Goal: Check status: Check status

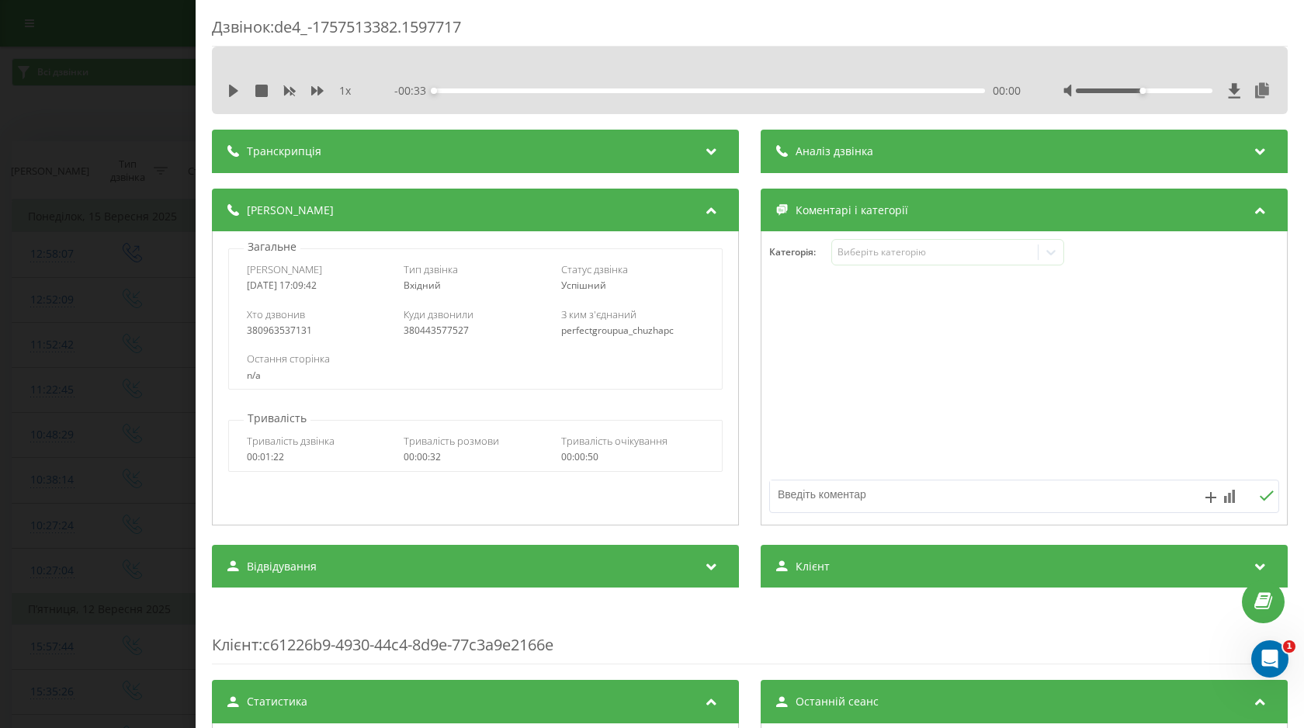
click at [171, 99] on div "Дзвінок : de4_-1757513382.1597717 1 x - 00:33 00:00 00:00 Транскрипція Для AI-а…" at bounding box center [652, 364] width 1304 height 728
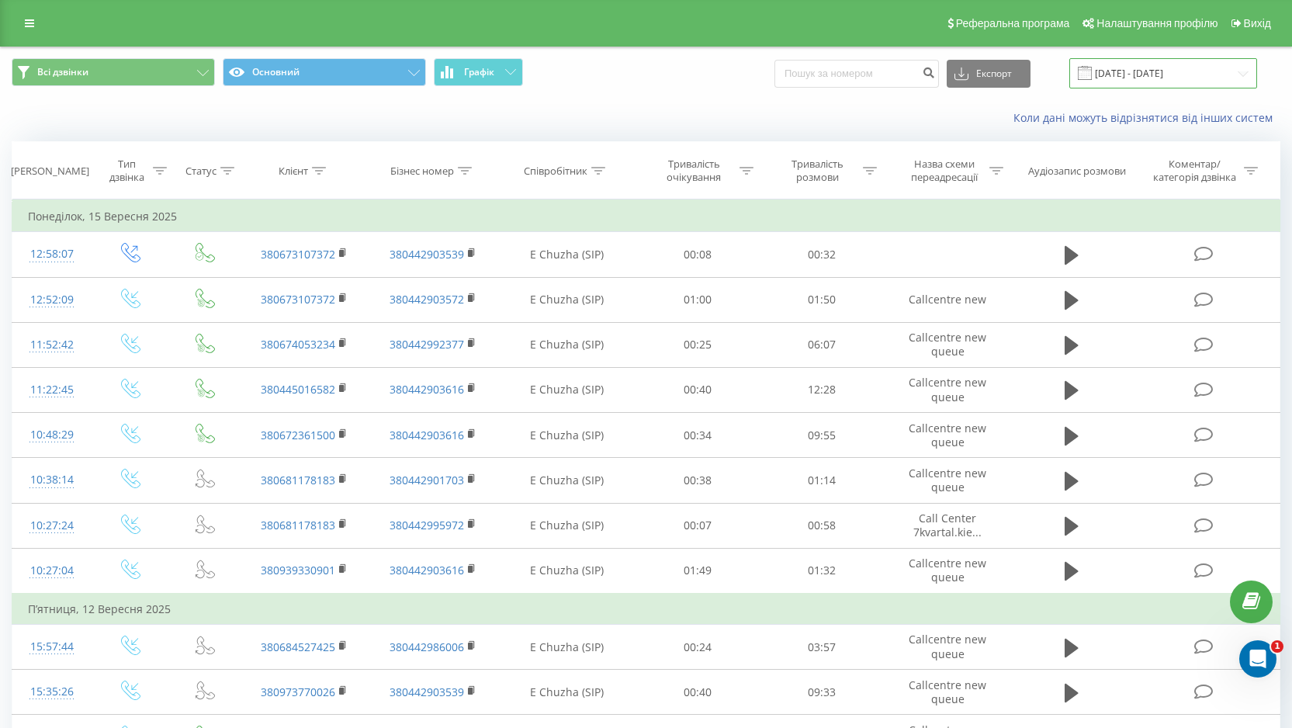
click at [1131, 67] on input "[DATE] - [DATE]" at bounding box center [1163, 73] width 188 height 30
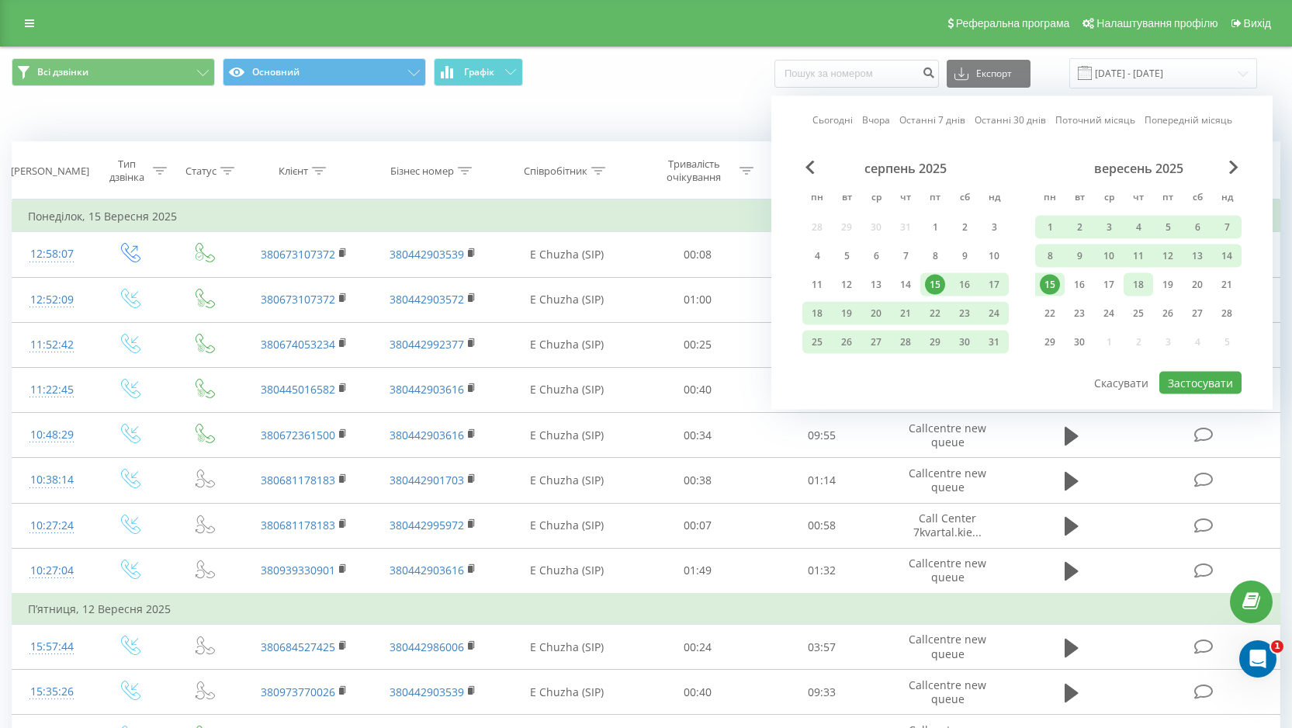
click at [1147, 289] on div "18" at bounding box center [1138, 285] width 20 height 20
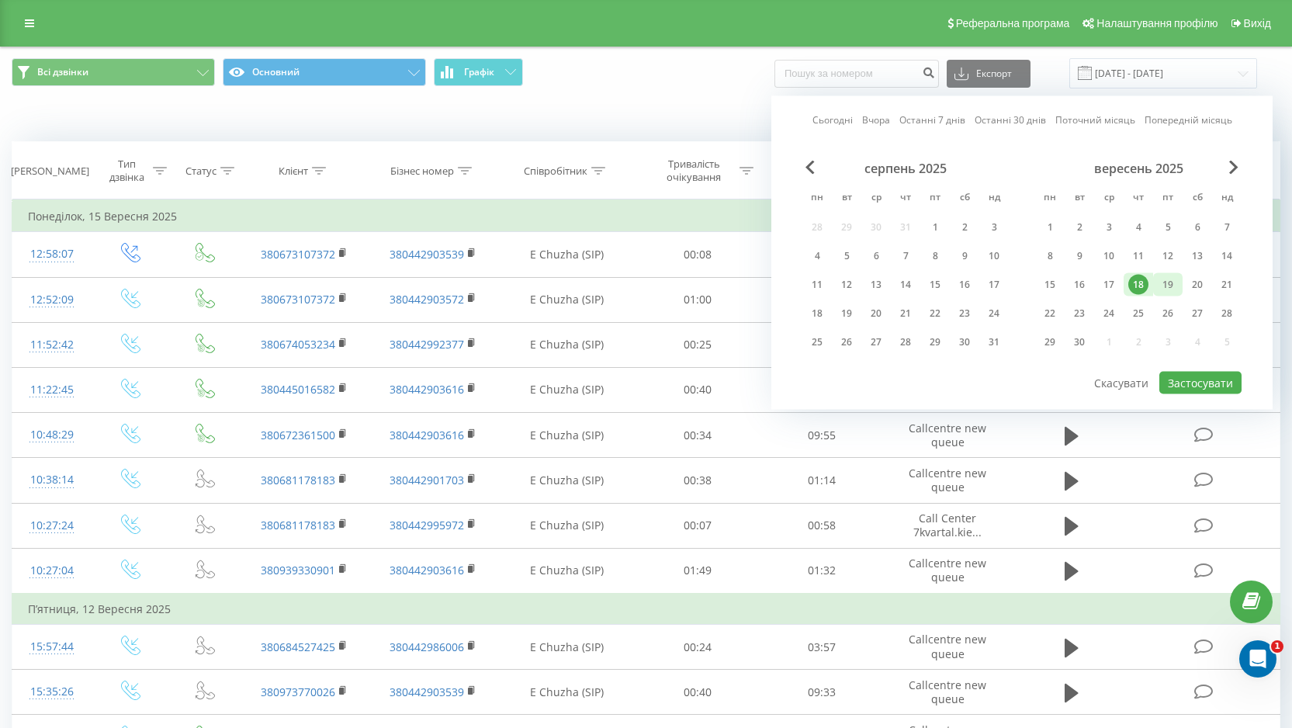
click at [1170, 283] on div "19" at bounding box center [1168, 285] width 20 height 20
click at [1187, 385] on button "Застосувати" at bounding box center [1201, 383] width 82 height 23
type input "[DATE] - [DATE]"
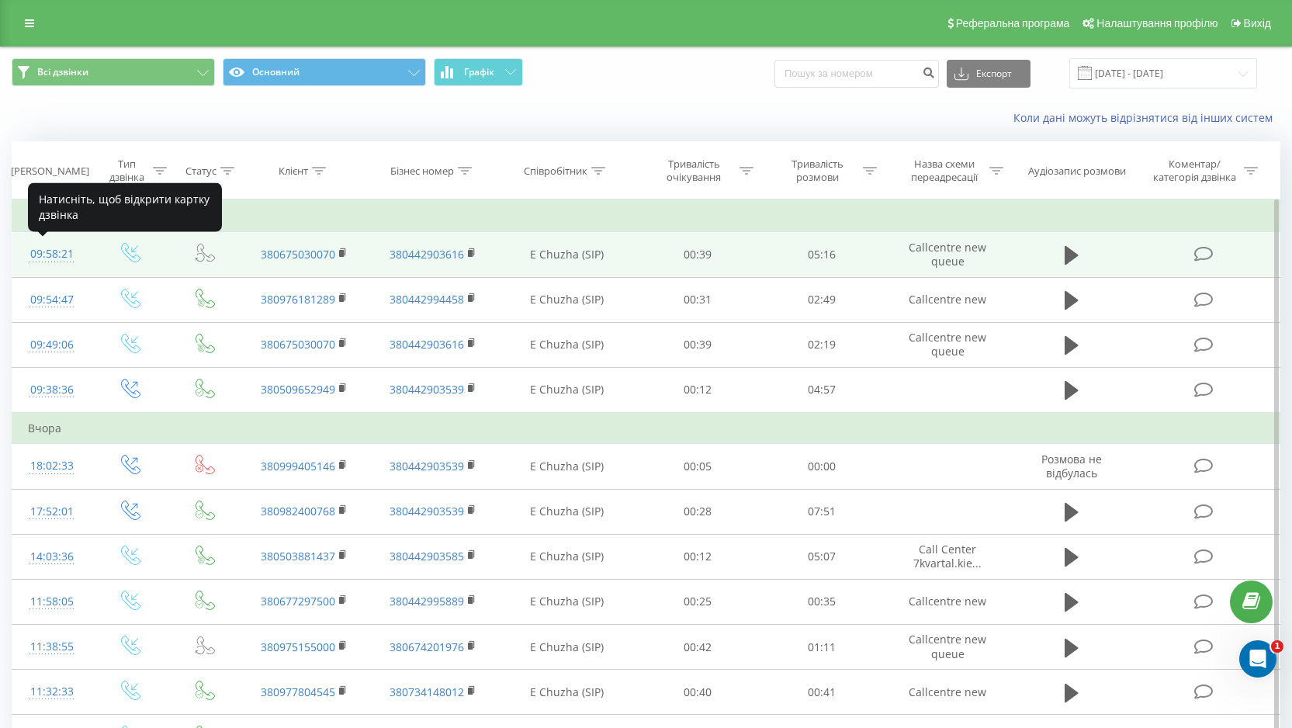
click at [46, 253] on div "09:58:21" at bounding box center [52, 254] width 48 height 30
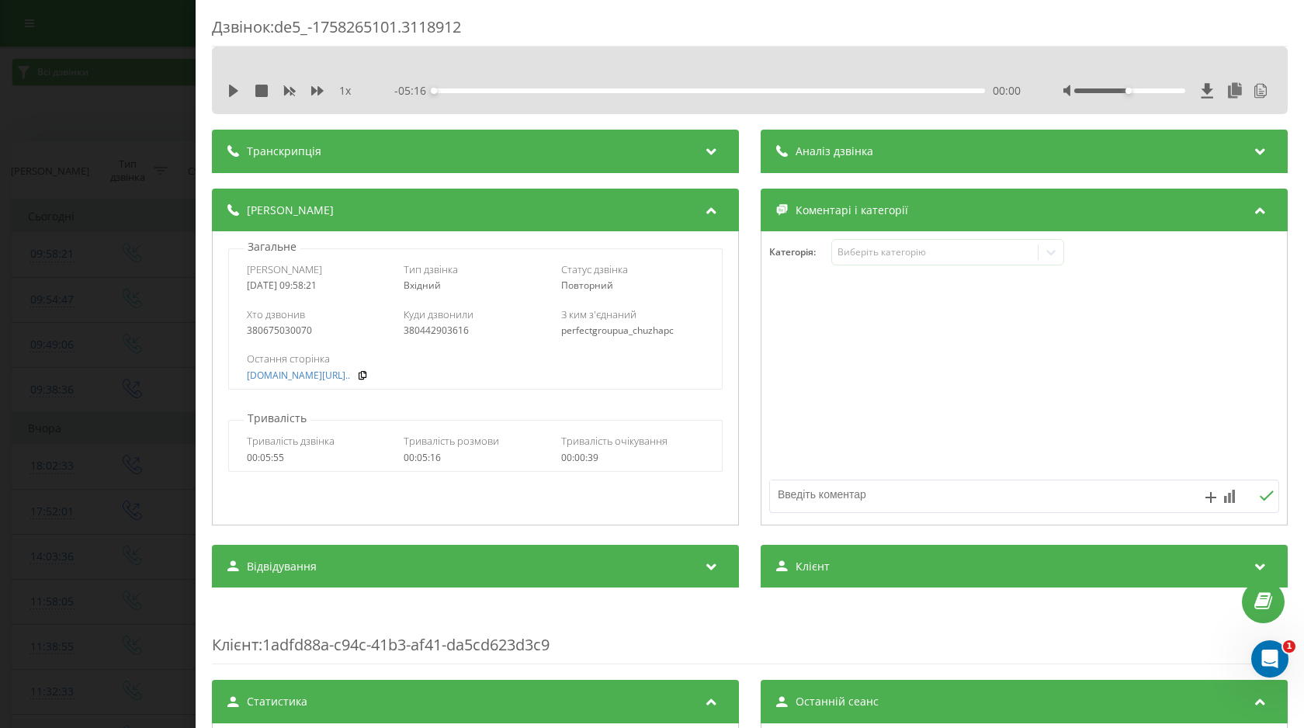
click at [915, 169] on div "Аналіз дзвінка" at bounding box center [1024, 151] width 527 height 43
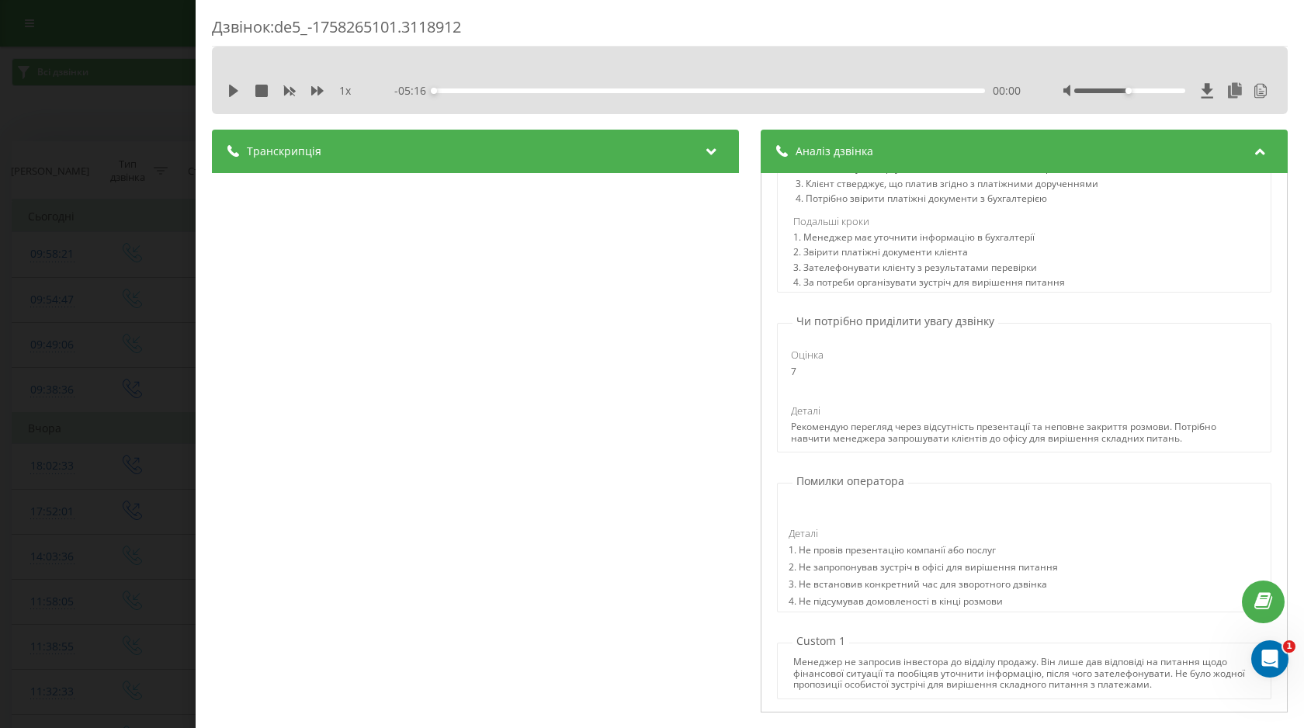
scroll to position [771, 0]
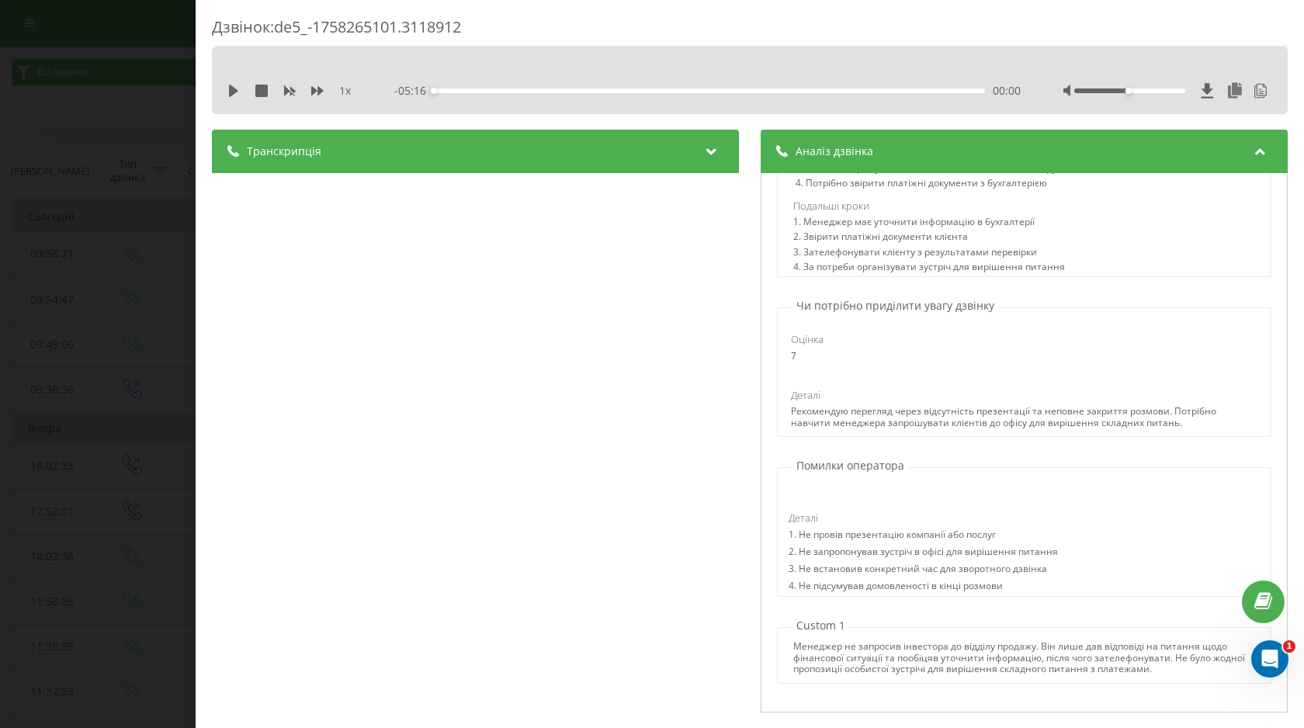
click at [41, 184] on div "Дзвінок : de5_-1758265101.3118912 1 x - 05:16 00:00 00:00 Транскрипція 00:02 Бу…" at bounding box center [652, 364] width 1304 height 728
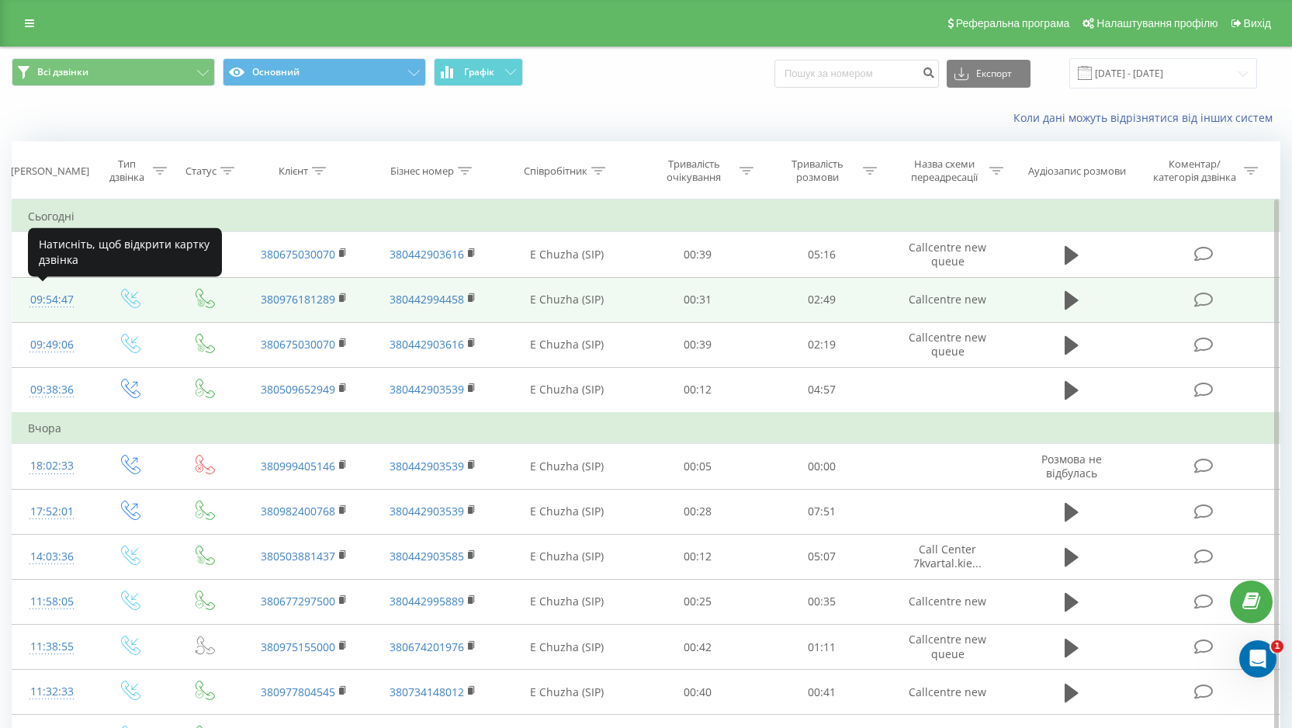
click at [55, 306] on div "09:54:47" at bounding box center [52, 300] width 48 height 30
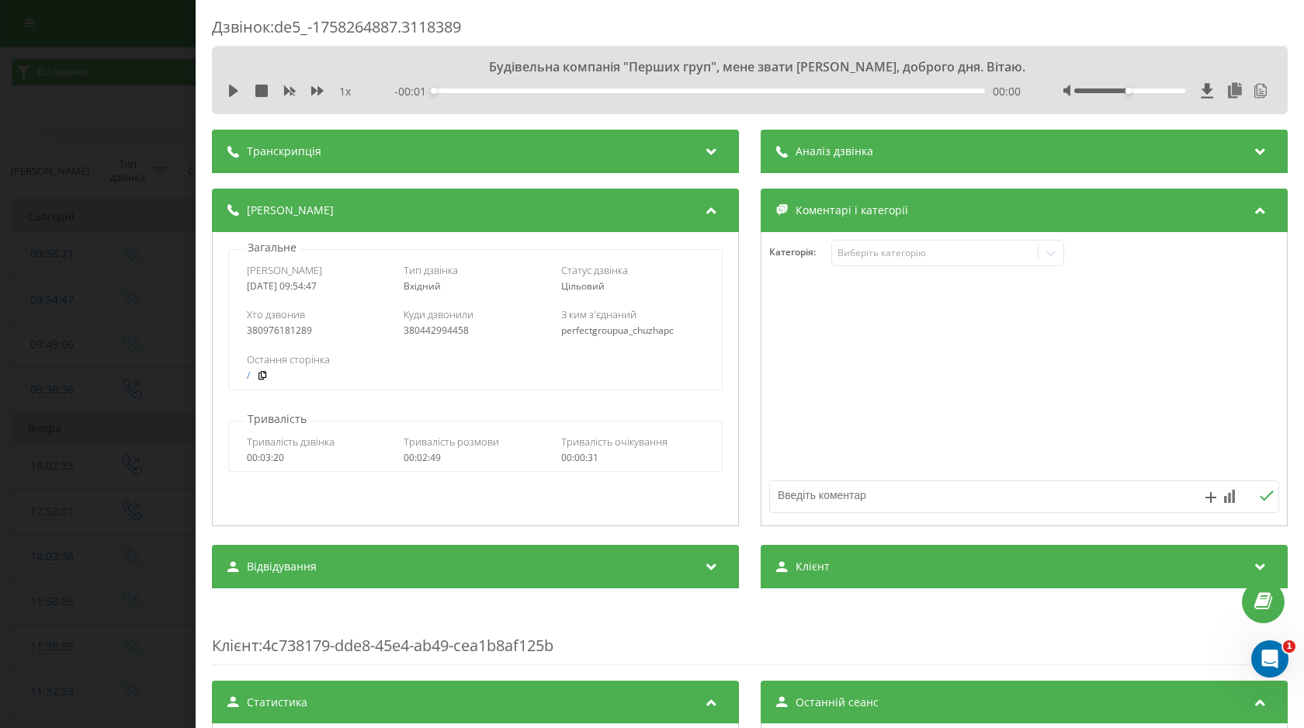
click at [1053, 140] on div "Аналіз дзвінка" at bounding box center [1024, 151] width 527 height 43
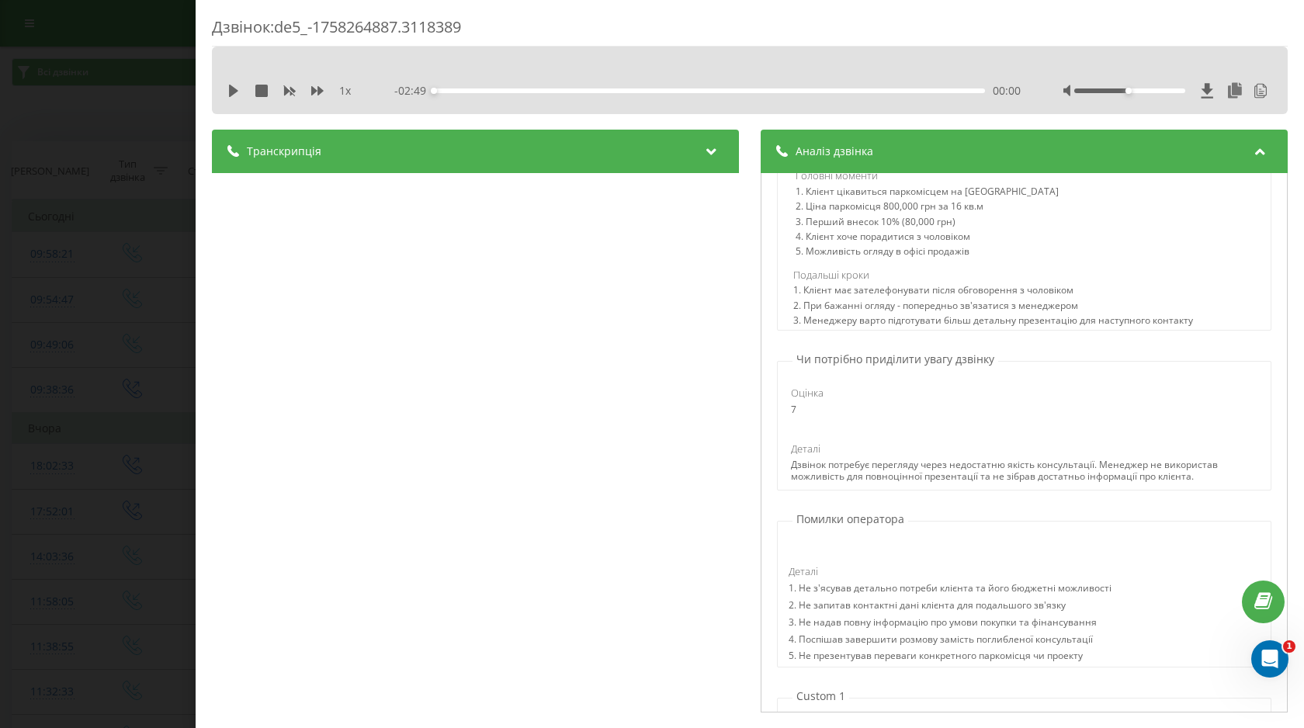
scroll to position [789, 0]
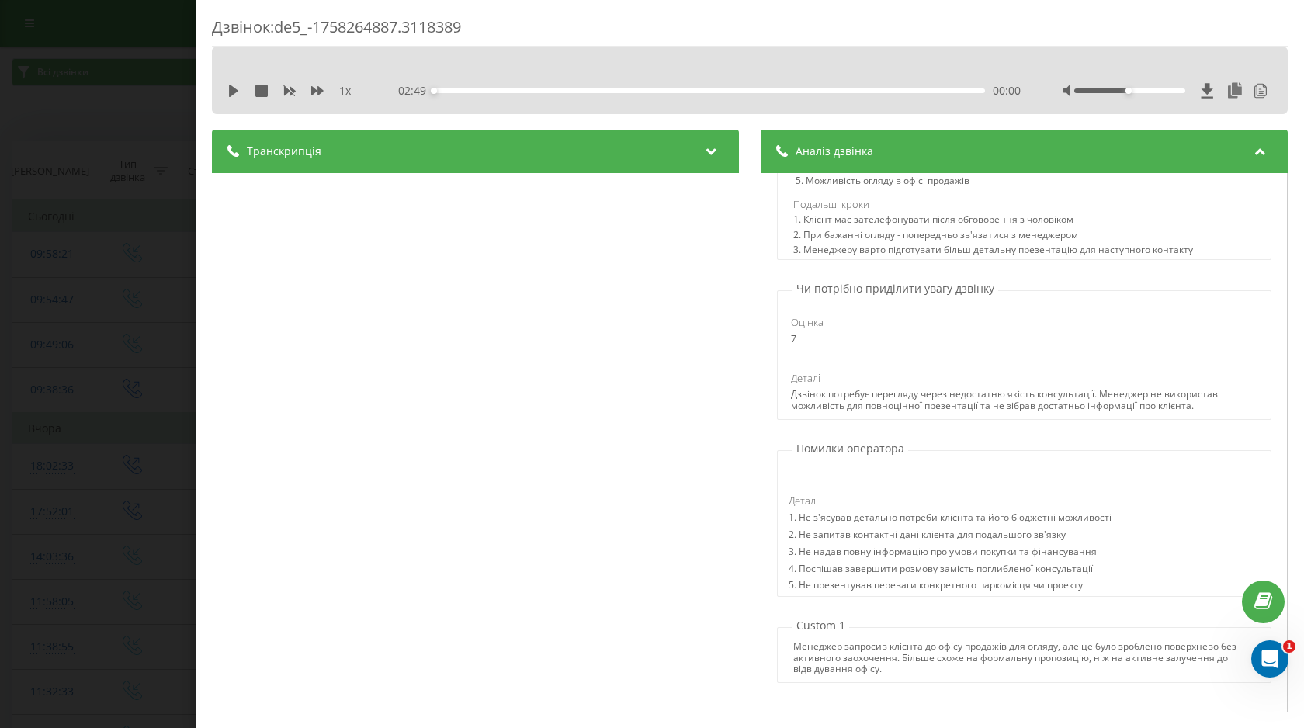
click at [43, 480] on div "Дзвінок : de5_-1758264887.3118389 1 x - 02:49 00:00 00:00 Транскрипція 00:00 Бу…" at bounding box center [652, 364] width 1304 height 728
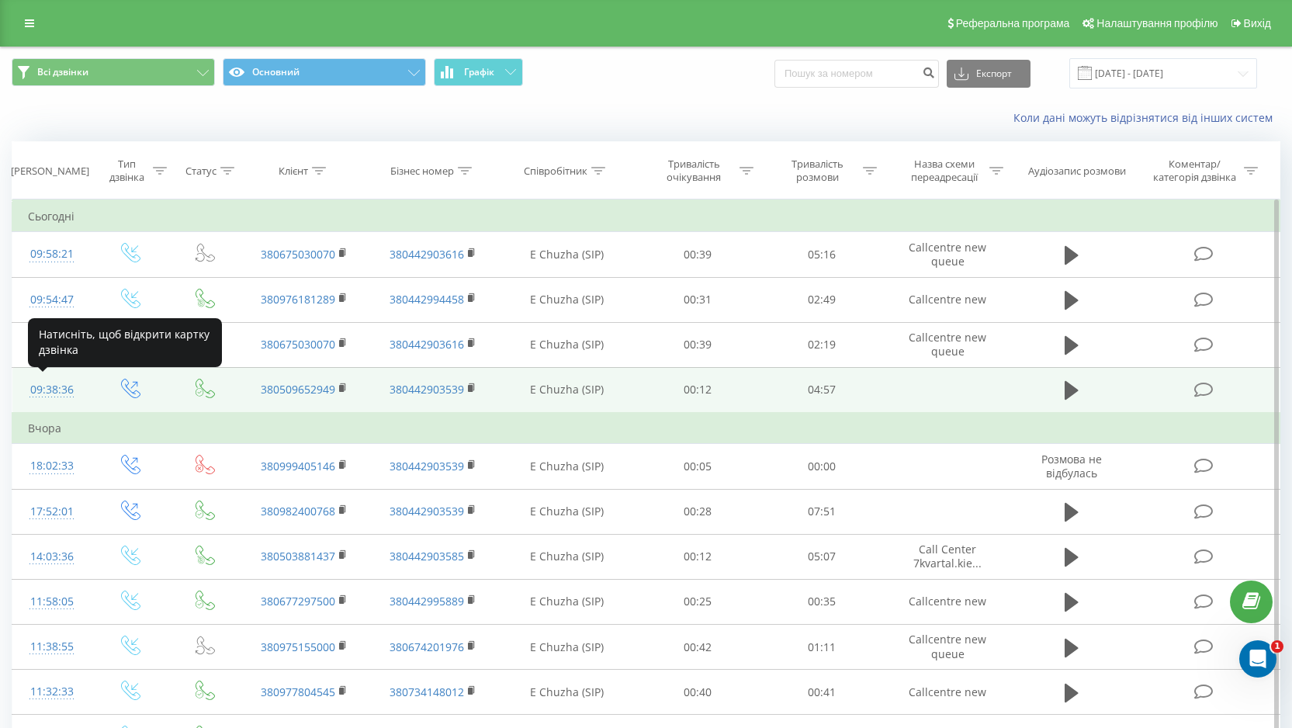
click at [53, 390] on div "09:38:36" at bounding box center [52, 390] width 48 height 30
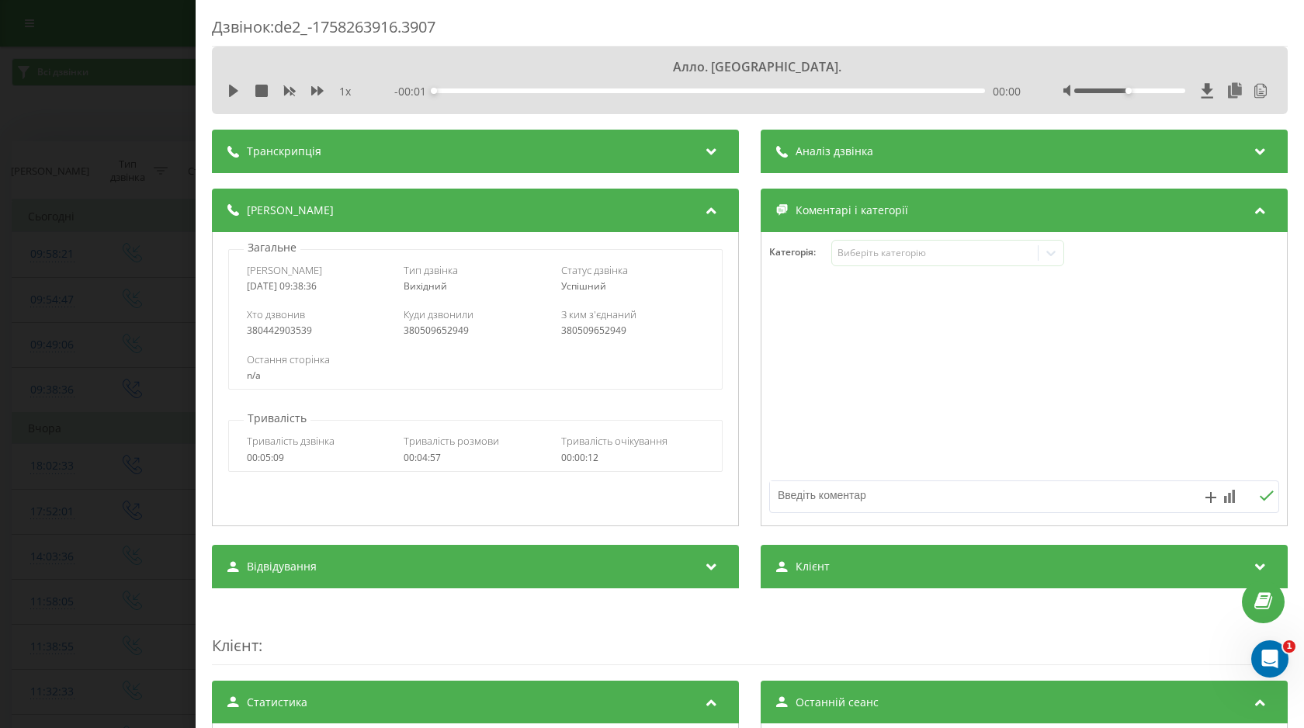
click at [1082, 137] on div "Аналіз дзвінка" at bounding box center [1024, 151] width 527 height 43
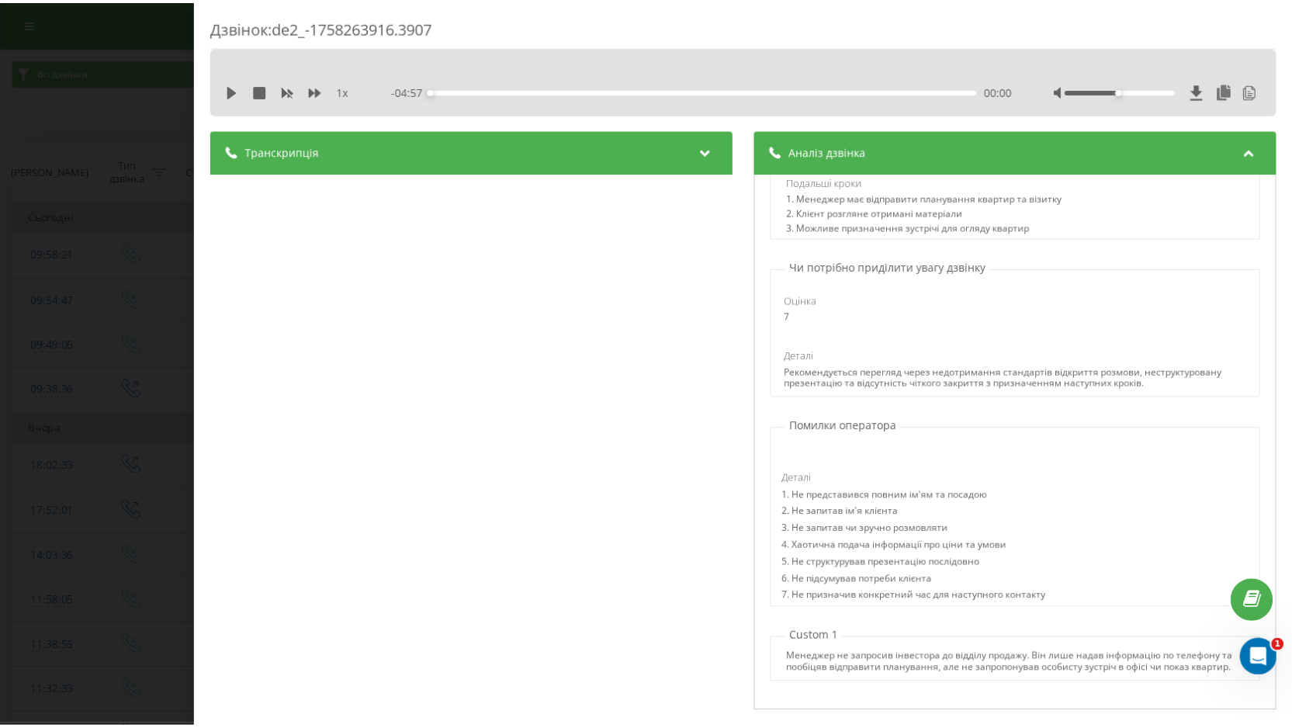
scroll to position [834, 0]
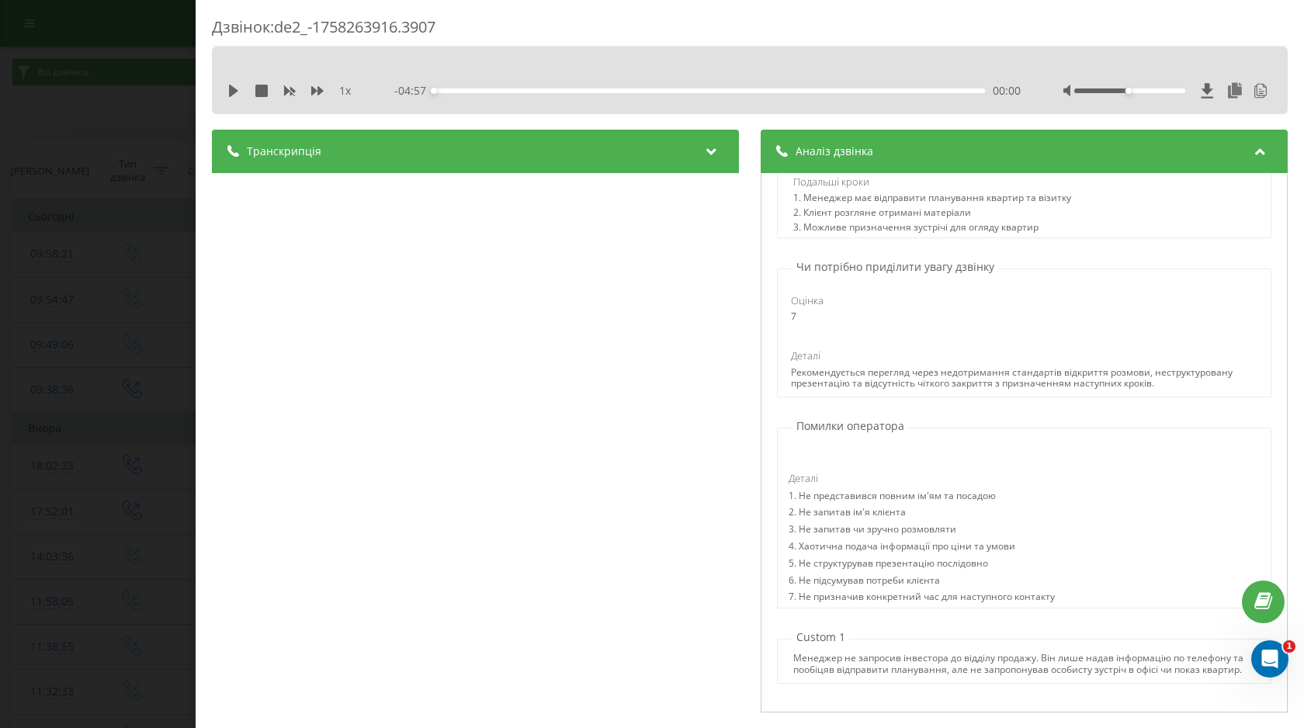
click at [127, 274] on div "Дзвінок : de2_-1758263916.3907 1 x - 04:57 00:00 00:00 Транскрипція 00:00 Алло.…" at bounding box center [652, 364] width 1304 height 728
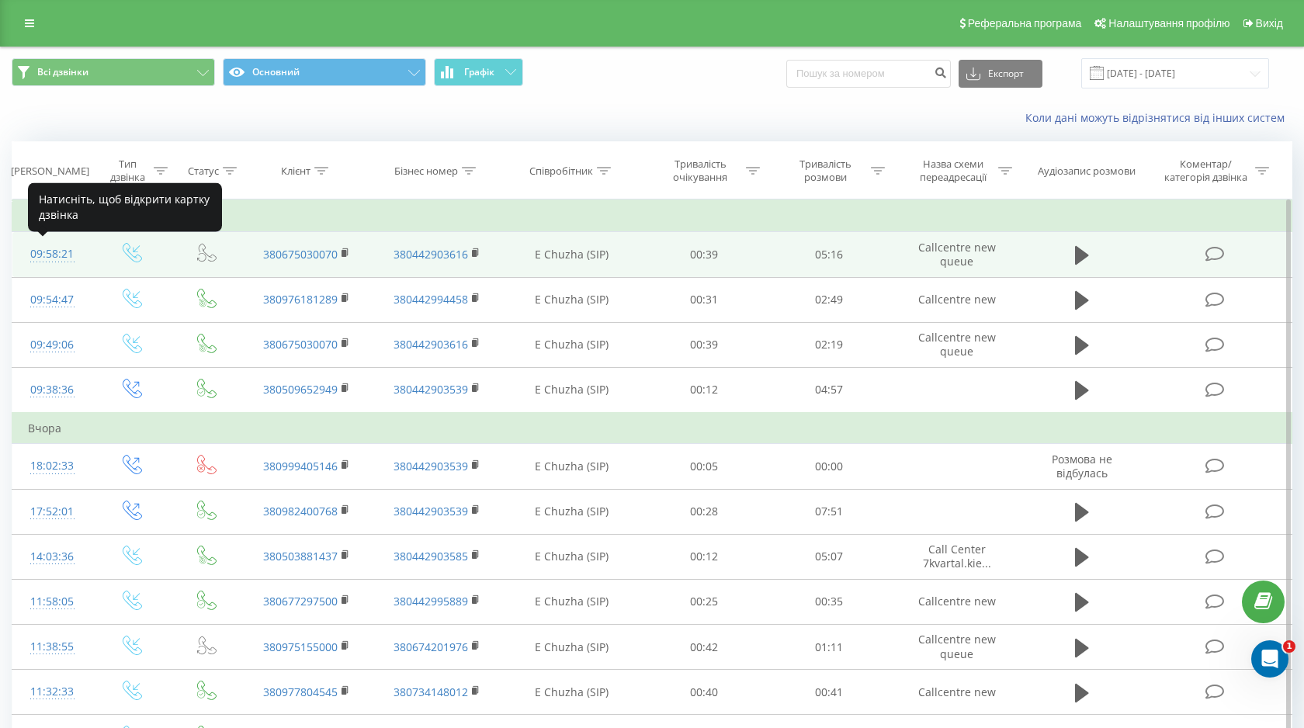
click at [43, 251] on div "09:58:21" at bounding box center [52, 254] width 49 height 30
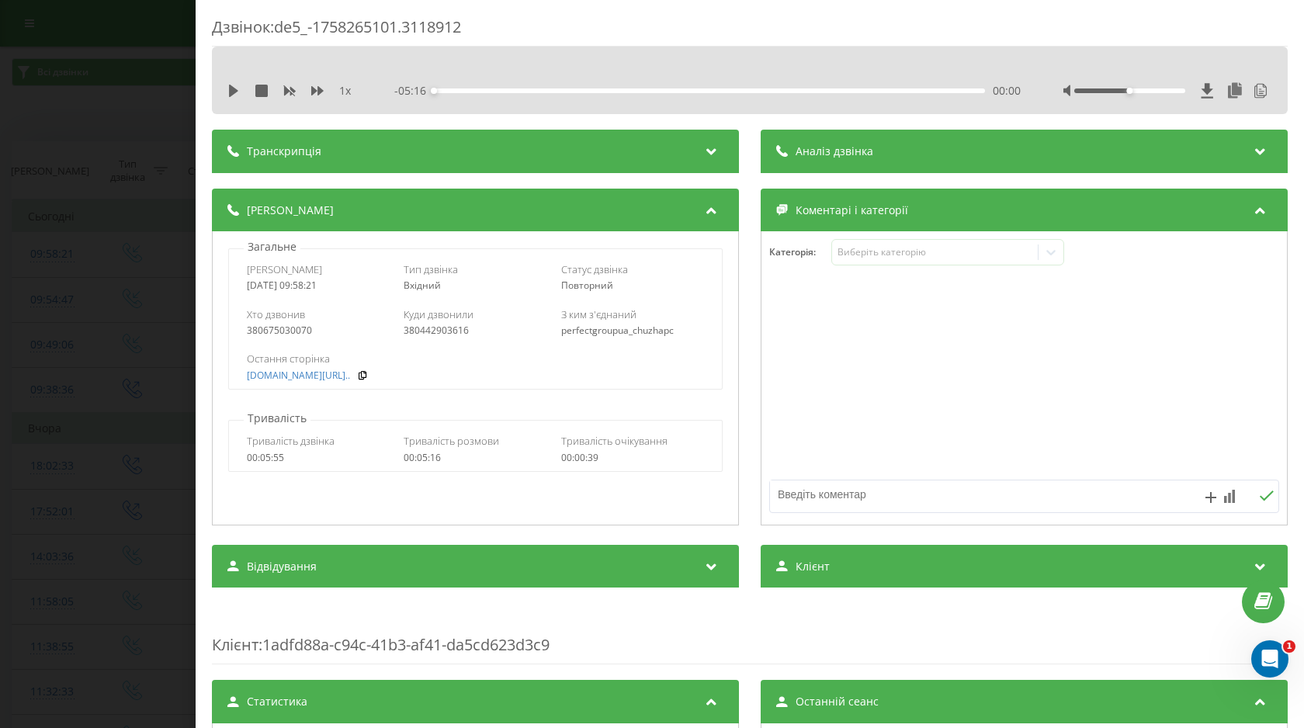
click at [1083, 169] on div "Аналіз дзвінка" at bounding box center [1024, 151] width 527 height 43
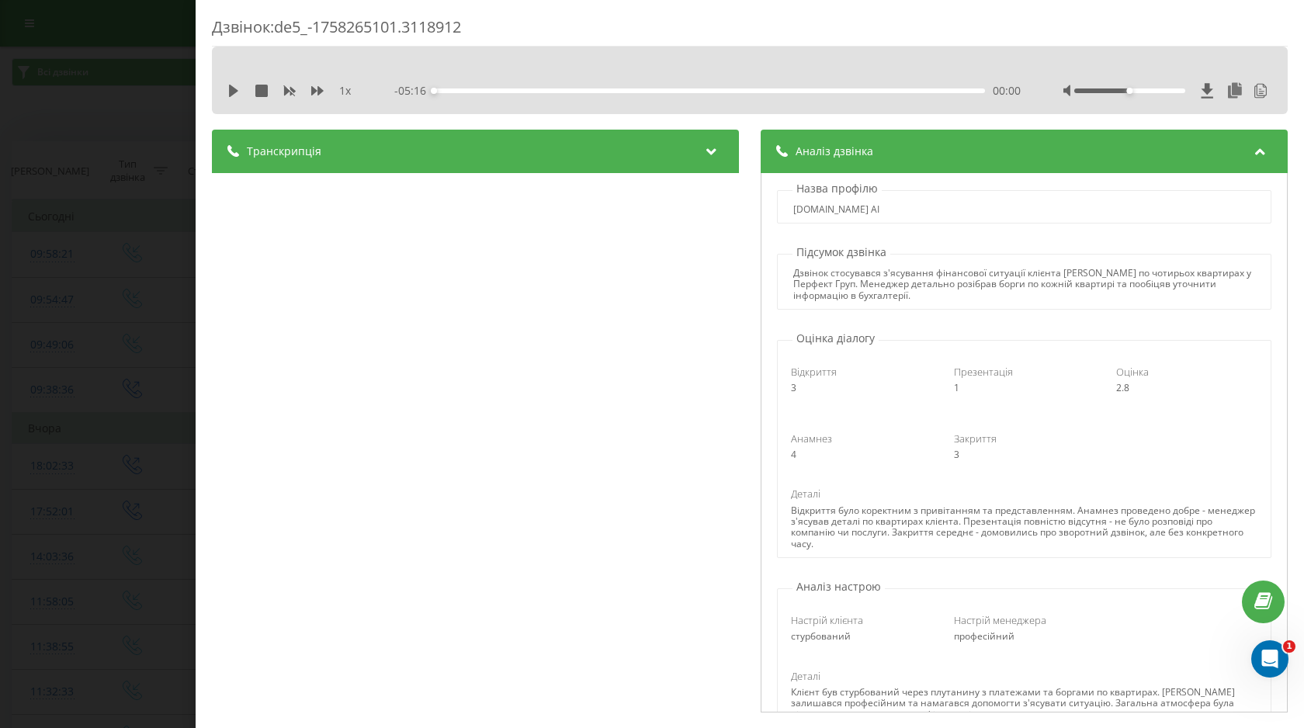
click at [144, 33] on div "Дзвінок : de5_-1758265101.3118912 1 x - 05:16 00:00 00:00 Транскрипція 00:02 Бу…" at bounding box center [652, 364] width 1304 height 728
